Goal: Check status: Check status

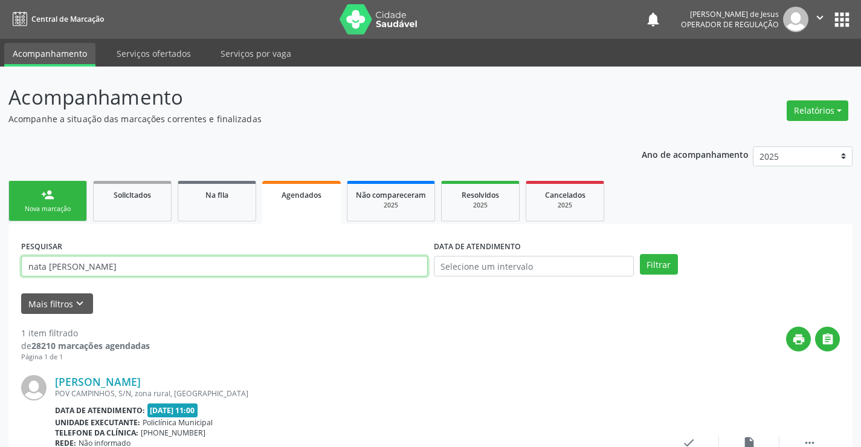
click at [236, 263] on input "nata [PERSON_NAME]" at bounding box center [224, 266] width 407 height 21
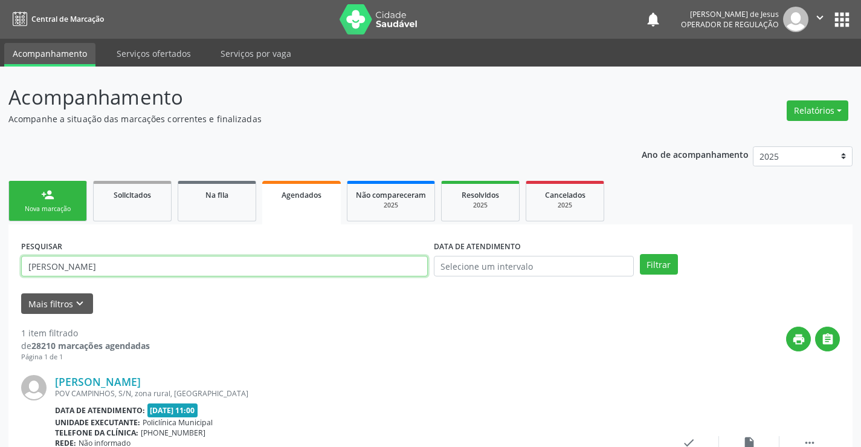
type input "[PERSON_NAME]"
click at [640, 254] on button "Filtrar" at bounding box center [659, 264] width 38 height 21
click at [318, 269] on input "[PERSON_NAME]" at bounding box center [224, 266] width 407 height 21
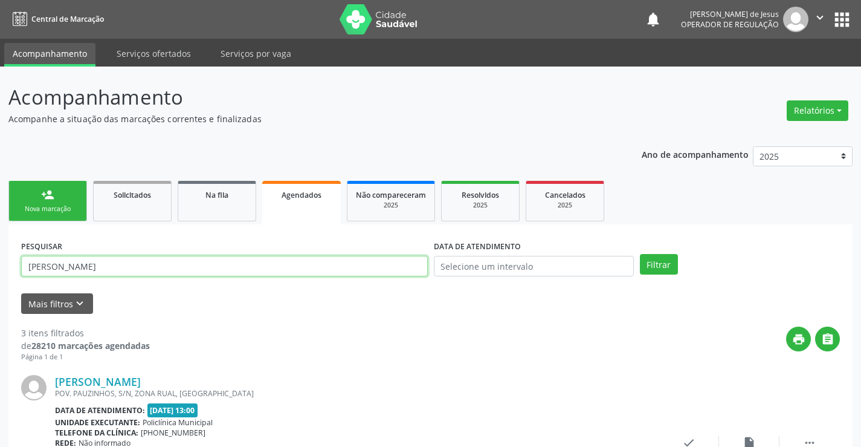
click at [318, 269] on input "[PERSON_NAME]" at bounding box center [224, 266] width 407 height 21
type input "e"
click at [56, 267] on input "[PERSON_NAME]" at bounding box center [224, 266] width 407 height 21
type input "[PERSON_NAME]"
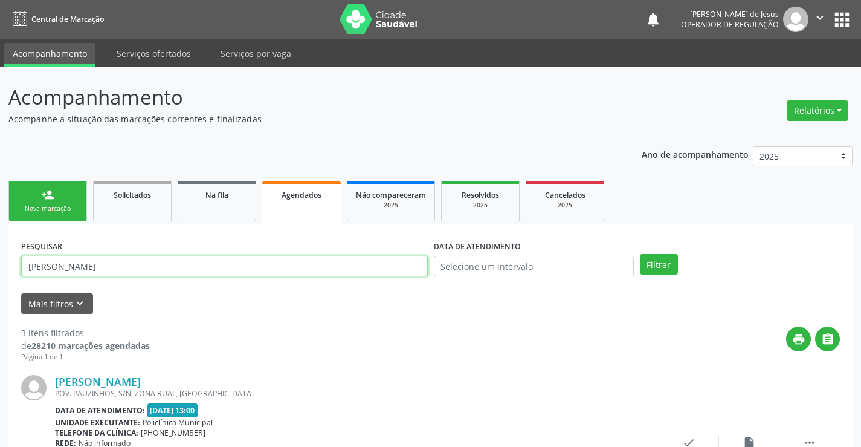
click at [640, 254] on button "Filtrar" at bounding box center [659, 264] width 38 height 21
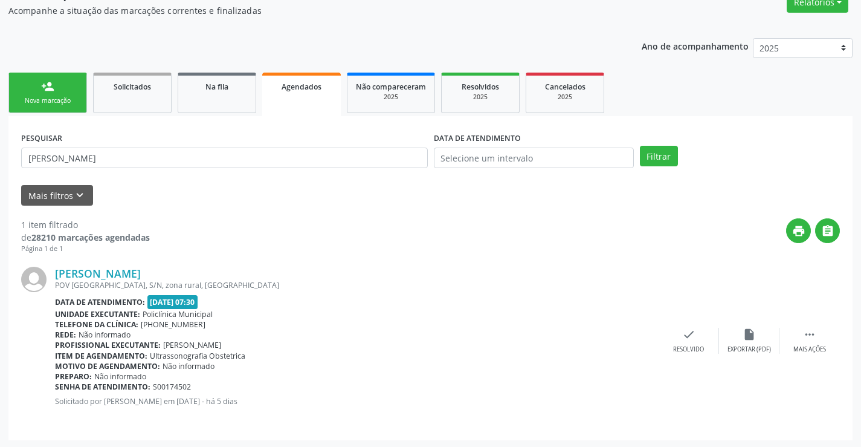
scroll to position [110, 0]
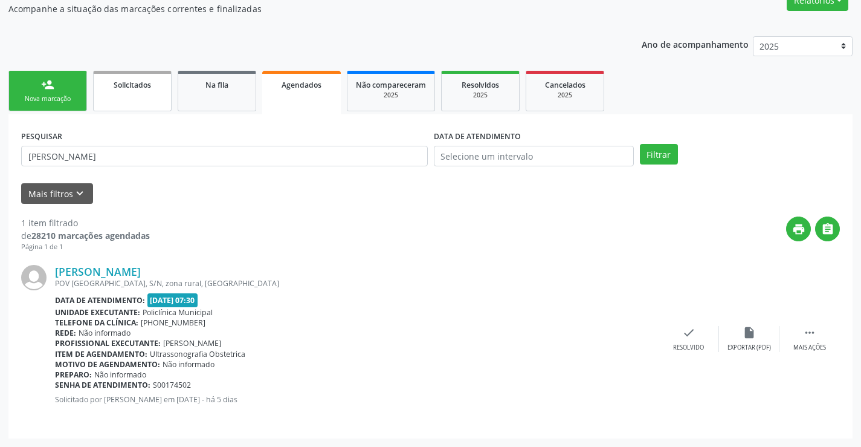
click at [112, 99] on link "Solicitados" at bounding box center [132, 91] width 79 height 40
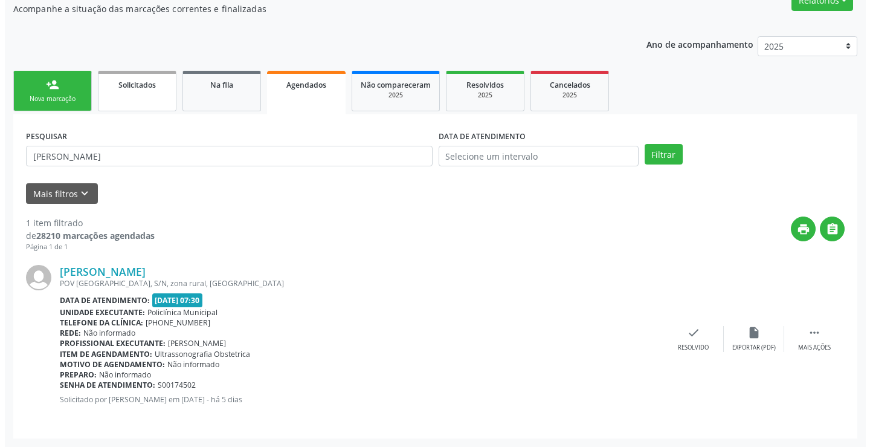
scroll to position [0, 0]
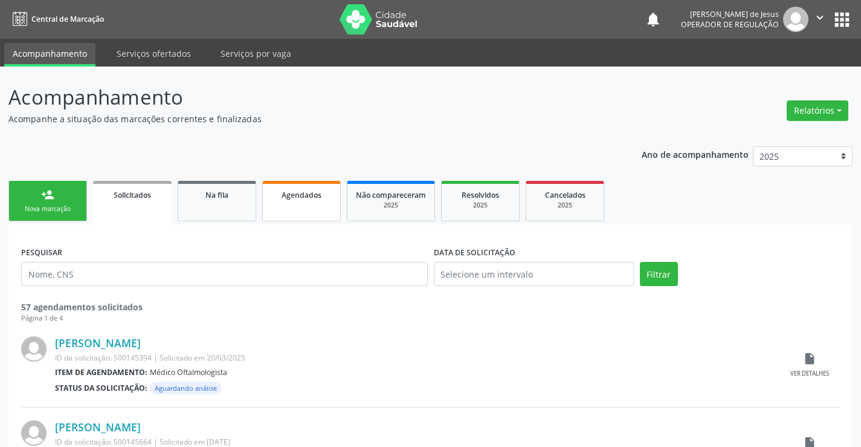
click at [331, 187] on link "Agendados" at bounding box center [301, 201] width 79 height 40
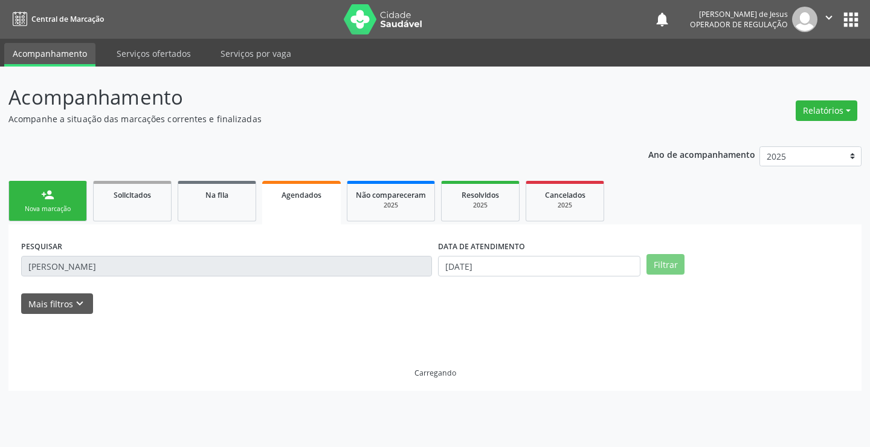
click at [331, 187] on link "Agendados" at bounding box center [301, 203] width 79 height 44
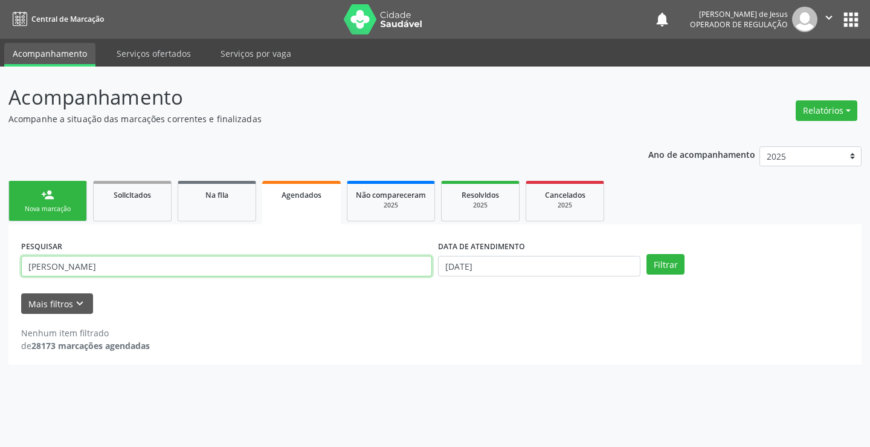
click at [288, 268] on input "[PERSON_NAME]" at bounding box center [226, 266] width 411 height 21
click at [647, 254] on button "Filtrar" at bounding box center [666, 264] width 38 height 21
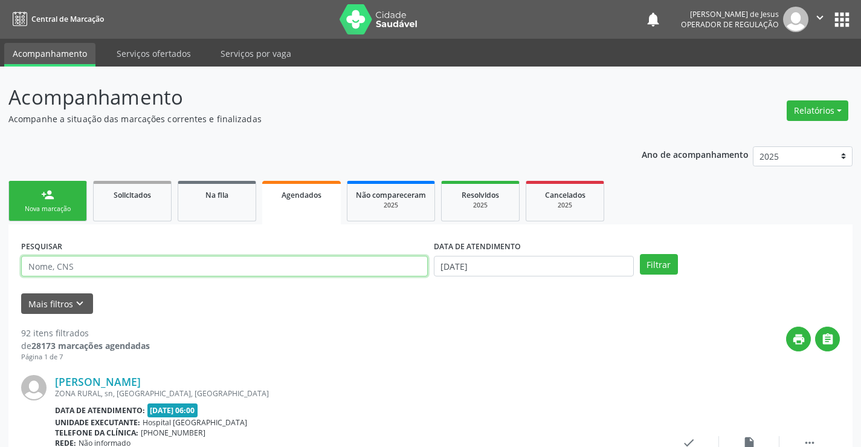
click at [63, 272] on input "text" at bounding box center [224, 266] width 407 height 21
click at [297, 189] on div "Agendados" at bounding box center [302, 194] width 62 height 13
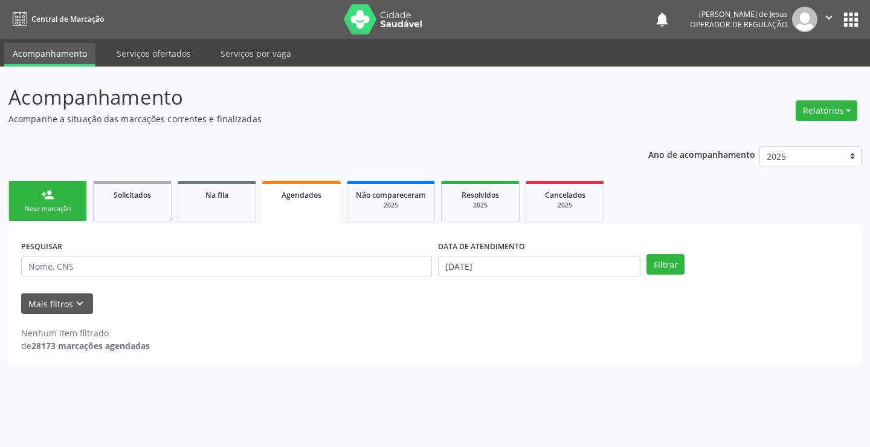
click at [297, 189] on div "Agendados" at bounding box center [302, 194] width 62 height 13
click at [297, 188] on div "Agendados" at bounding box center [302, 194] width 62 height 13
click at [482, 273] on input "[DATE]" at bounding box center [539, 266] width 202 height 21
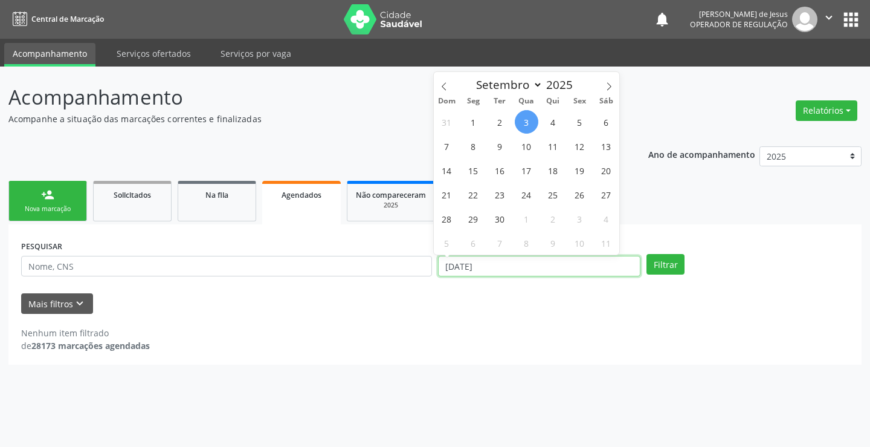
click at [482, 273] on input "[DATE]" at bounding box center [539, 266] width 202 height 21
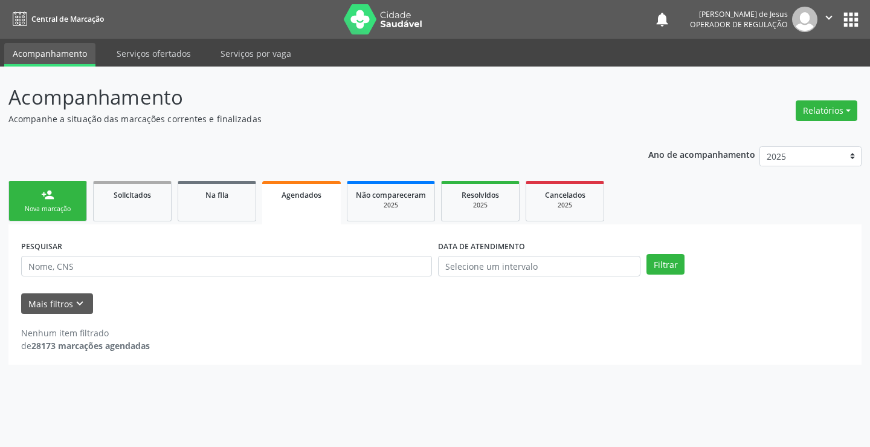
click at [324, 191] on div "Agendados" at bounding box center [302, 194] width 62 height 13
click at [324, 192] on div "Agendados" at bounding box center [302, 194] width 62 height 13
